Goal: Find specific page/section: Find specific page/section

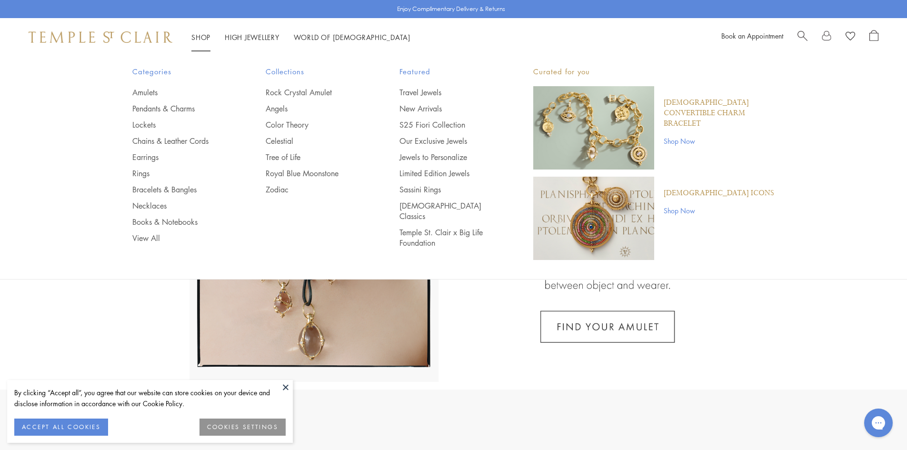
click at [203, 35] on link "Shop Shop" at bounding box center [200, 37] width 19 height 10
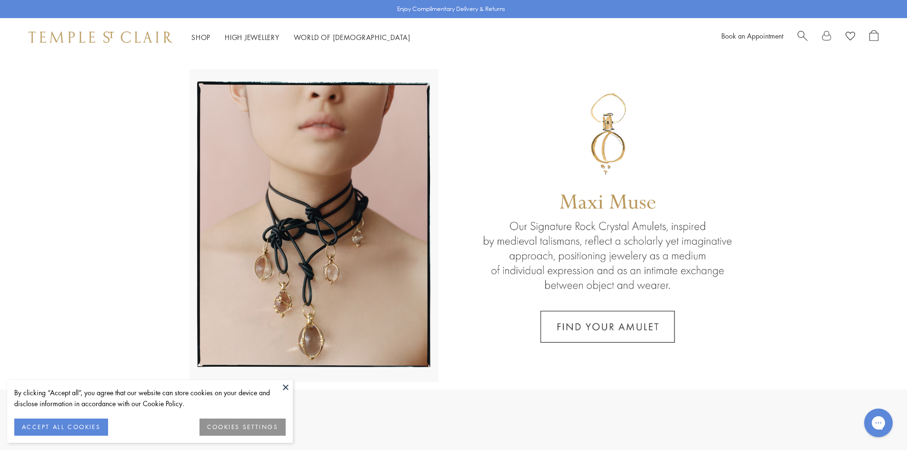
click at [285, 385] on button at bounding box center [286, 387] width 14 height 14
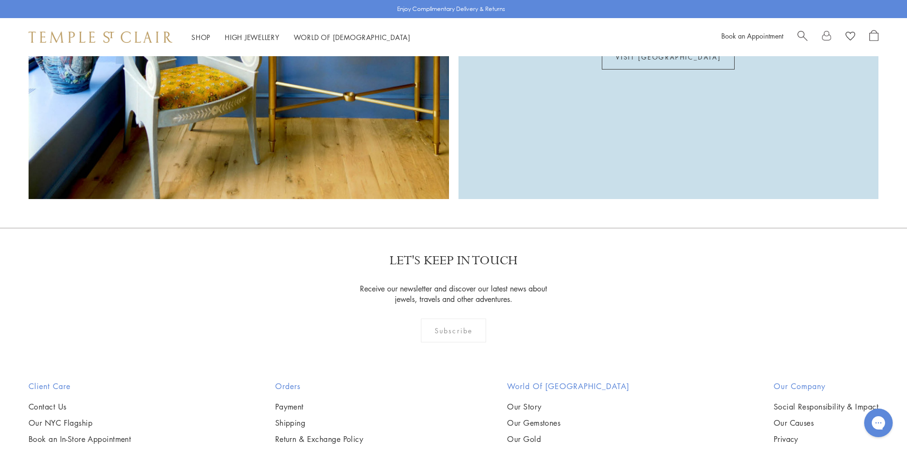
scroll to position [2287, 0]
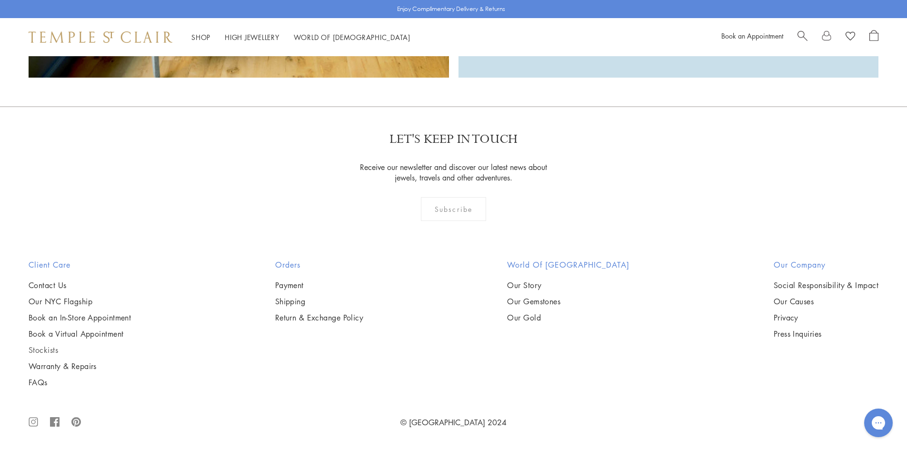
click at [47, 348] on link "Stockists" at bounding box center [80, 350] width 102 height 10
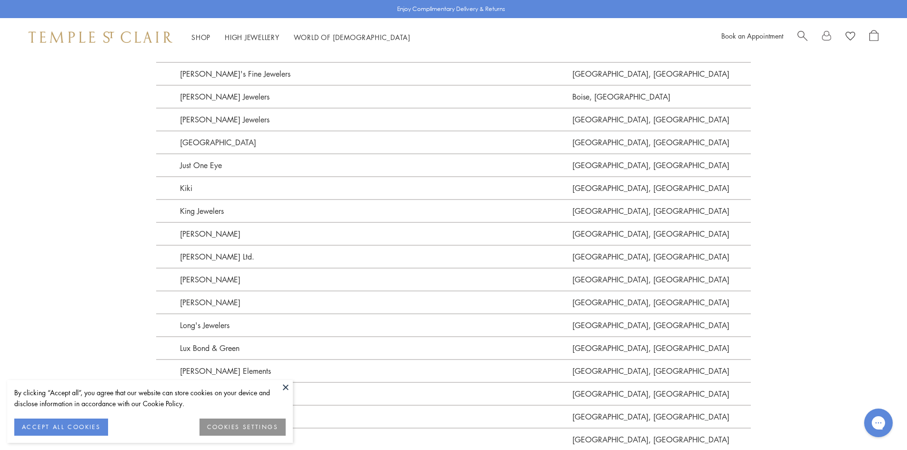
scroll to position [1429, 0]
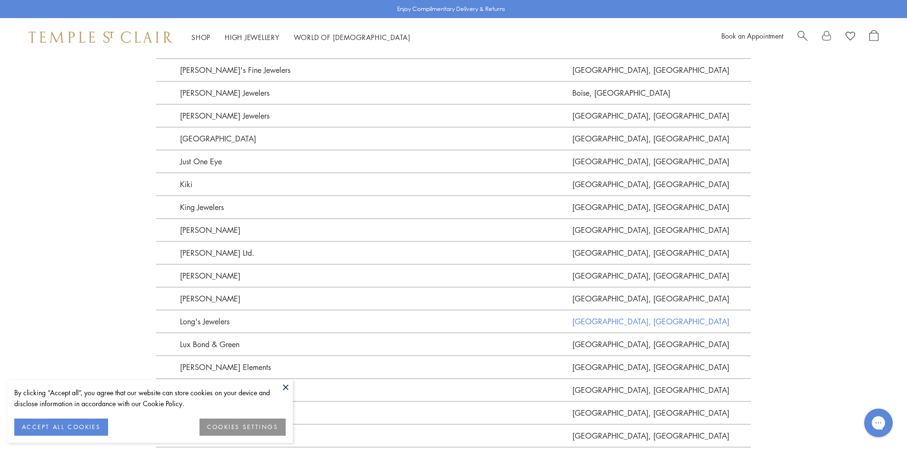
click at [610, 310] on link "Burlington, MA" at bounding box center [662, 321] width 179 height 23
